Goal: Share content: Share content

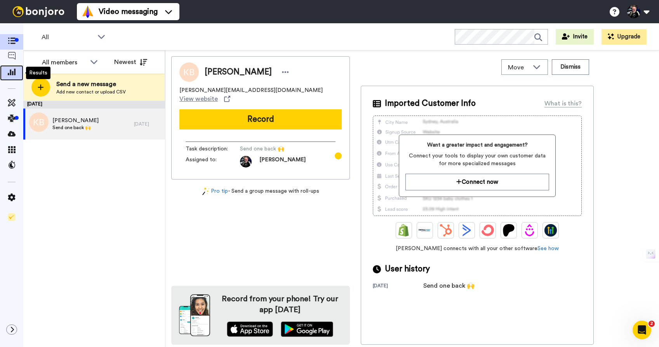
click at [12, 71] on icon at bounding box center [12, 71] width 8 height 7
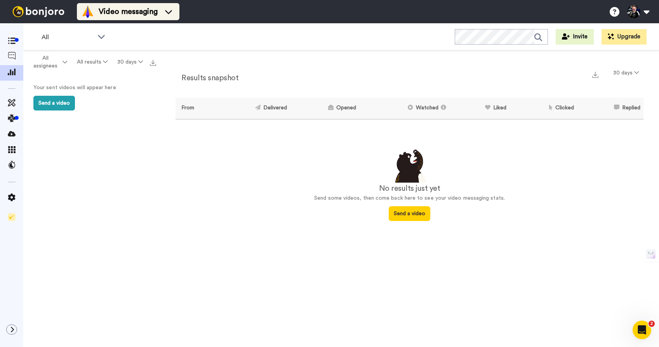
click at [138, 20] on li "Video messaging" at bounding box center [128, 11] width 102 height 17
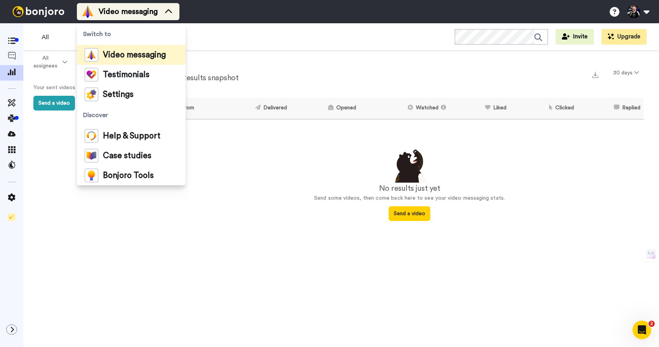
click at [140, 16] on span "Video messaging" at bounding box center [128, 11] width 59 height 11
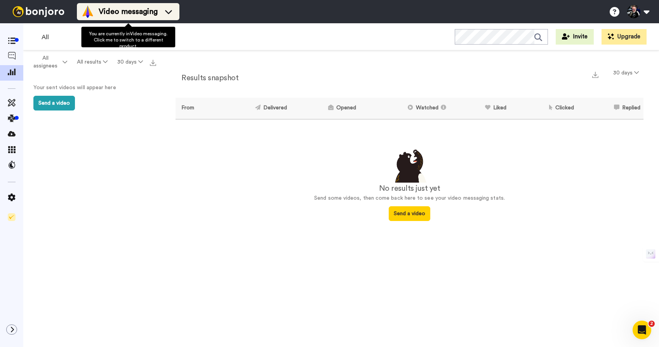
click at [149, 6] on span "Video messaging" at bounding box center [128, 11] width 59 height 11
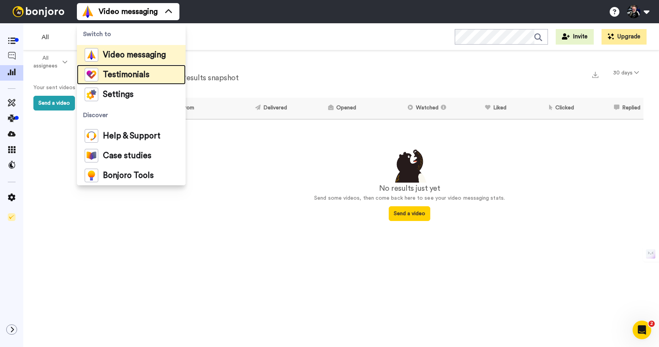
click at [127, 71] on span "Testimonials" at bounding box center [126, 75] width 47 height 8
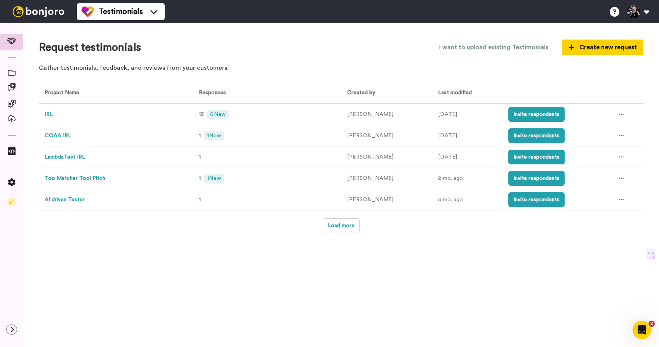
click at [50, 117] on button "IRL" at bounding box center [49, 115] width 8 height 8
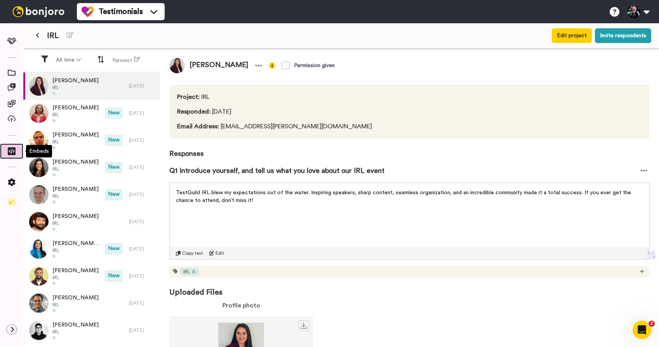
click at [8, 150] on icon at bounding box center [12, 151] width 8 height 8
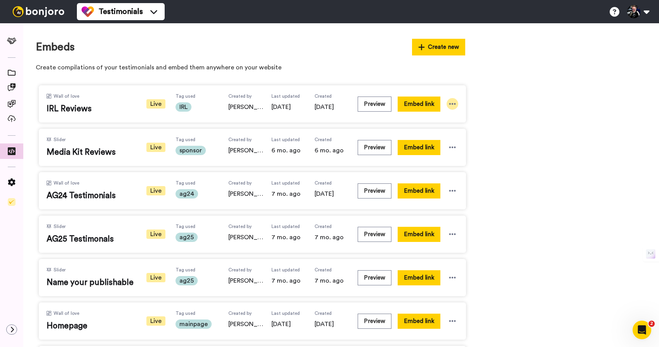
click at [453, 103] on icon at bounding box center [452, 104] width 8 height 8
click at [450, 117] on span "Embed link" at bounding box center [445, 118] width 26 height 5
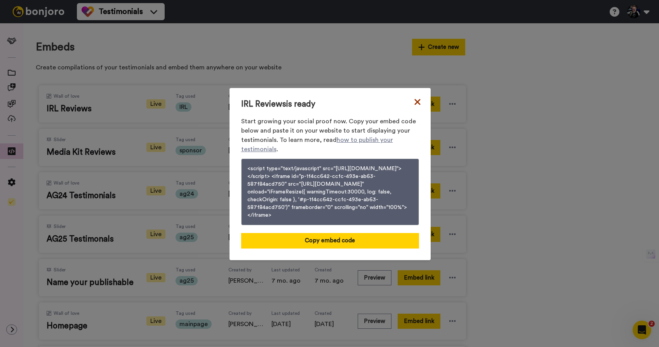
click at [414, 99] on icon at bounding box center [417, 102] width 6 height 6
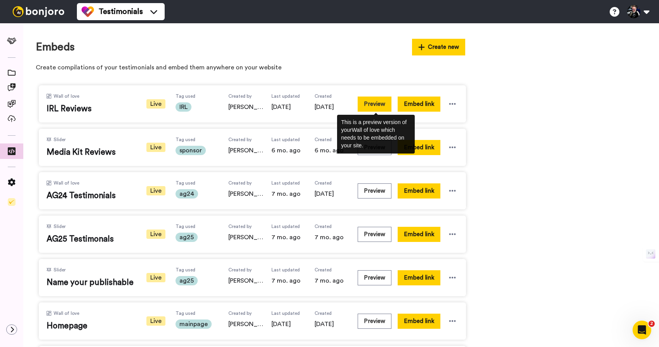
click at [372, 104] on button "Preview" at bounding box center [374, 104] width 34 height 15
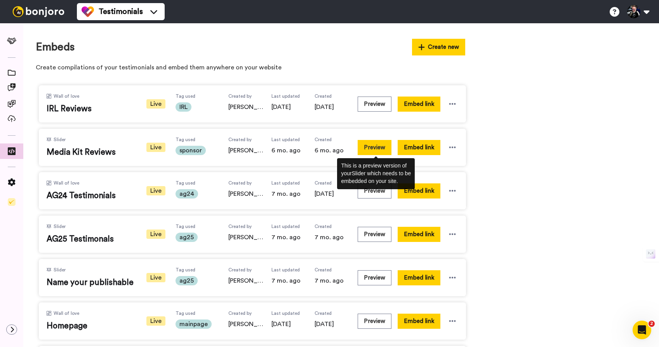
click at [376, 149] on button "Preview" at bounding box center [374, 147] width 34 height 15
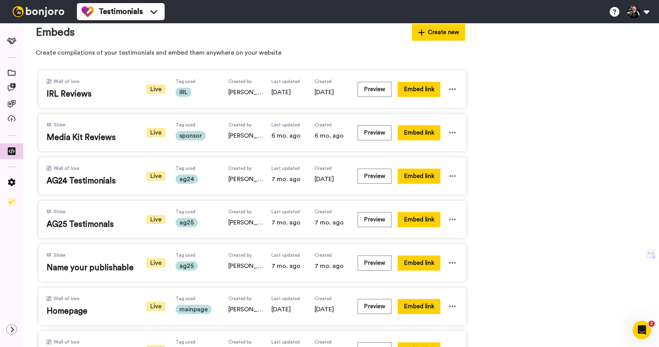
scroll to position [47, 0]
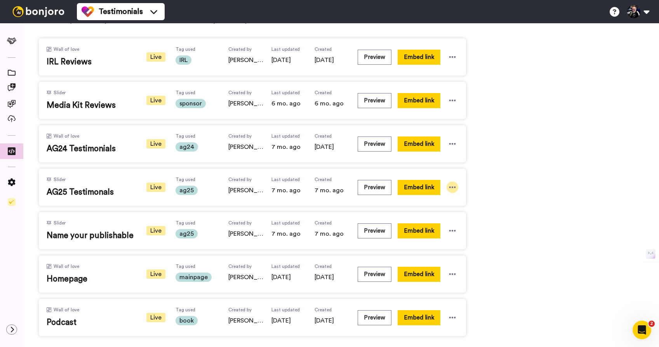
click at [452, 187] on icon at bounding box center [452, 188] width 7 height 2
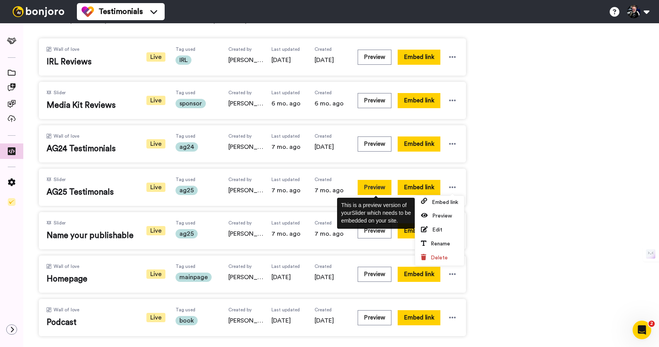
click at [374, 189] on button "Preview" at bounding box center [374, 187] width 34 height 15
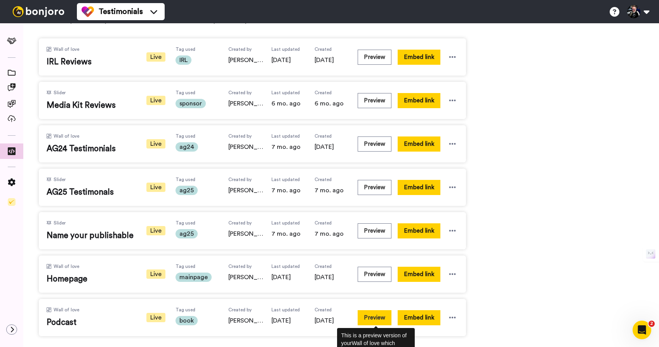
click at [376, 320] on button "Preview" at bounding box center [374, 317] width 34 height 15
click at [70, 325] on span "Podcast" at bounding box center [91, 323] width 89 height 12
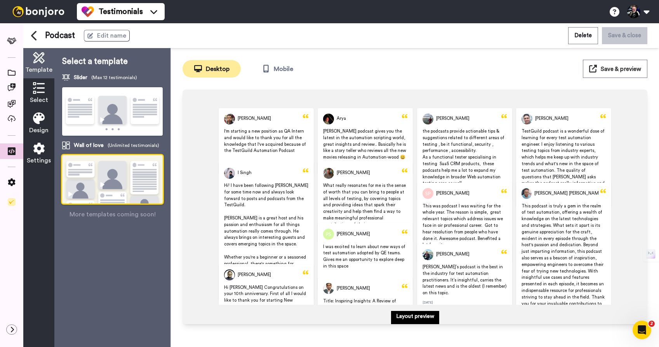
click at [111, 174] on img at bounding box center [112, 189] width 101 height 69
click at [34, 33] on icon at bounding box center [33, 36] width 5 height 10
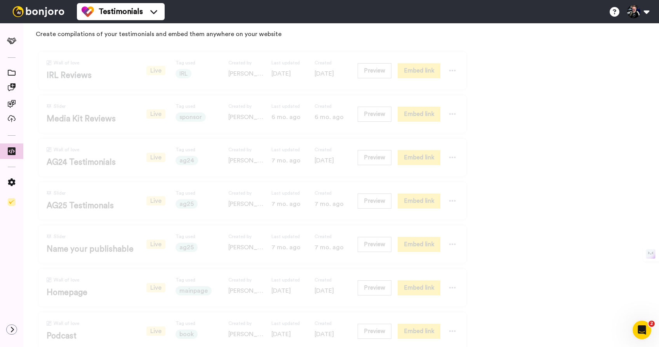
scroll to position [47, 0]
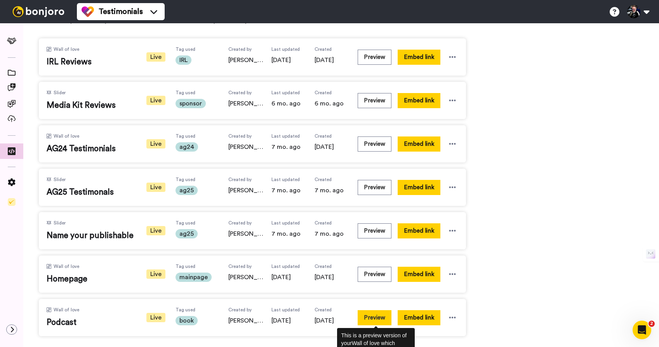
click at [379, 321] on button "Preview" at bounding box center [374, 317] width 34 height 15
